Goal: Task Accomplishment & Management: Manage account settings

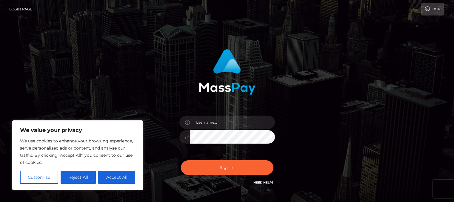
click at [110, 176] on button "Accept All" at bounding box center [116, 177] width 37 height 13
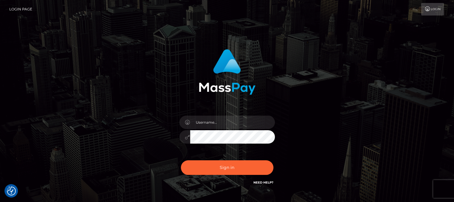
checkbox input "true"
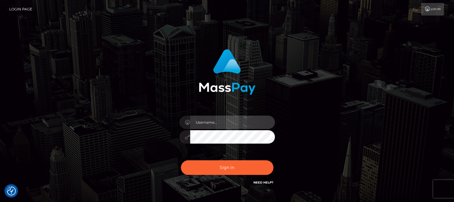
click at [201, 124] on input "text" at bounding box center [232, 122] width 85 height 13
type input "miojistic12@gmail.com"
click at [181, 160] on button "Sign in" at bounding box center [227, 167] width 92 height 15
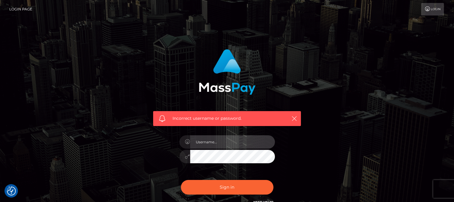
click at [202, 143] on input "text" at bounding box center [232, 141] width 85 height 13
type input "[EMAIL_ADDRESS][DOMAIN_NAME]"
click at [181, 180] on button "Sign in" at bounding box center [227, 187] width 92 height 15
click at [214, 143] on input "text" at bounding box center [232, 141] width 85 height 13
type input "Zyra Jane Embat"
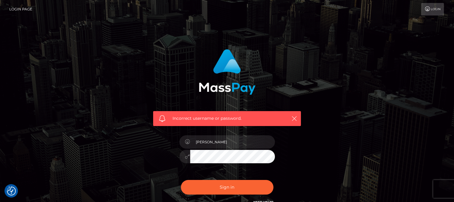
click at [181, 180] on button "Sign in" at bounding box center [227, 187] width 92 height 15
click at [220, 146] on input "text" at bounding box center [232, 141] width 85 height 13
type input "[EMAIL_ADDRESS][DOMAIN_NAME]"
click at [181, 180] on button "Sign in" at bounding box center [227, 187] width 92 height 15
click at [230, 146] on input "text" at bounding box center [232, 141] width 85 height 13
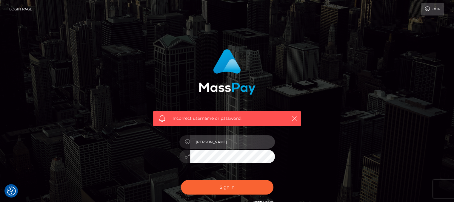
click at [213, 142] on input "[PERSON_NAME]" at bounding box center [232, 141] width 85 height 13
type input "[PERSON_NAME] [PERSON_NAME]"
click at [181, 180] on button "Sign in" at bounding box center [227, 187] width 92 height 15
